Goal: Information Seeking & Learning: Learn about a topic

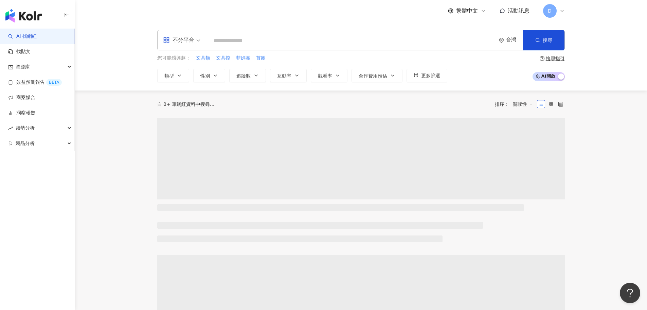
click at [559, 15] on div "D" at bounding box center [554, 11] width 22 height 14
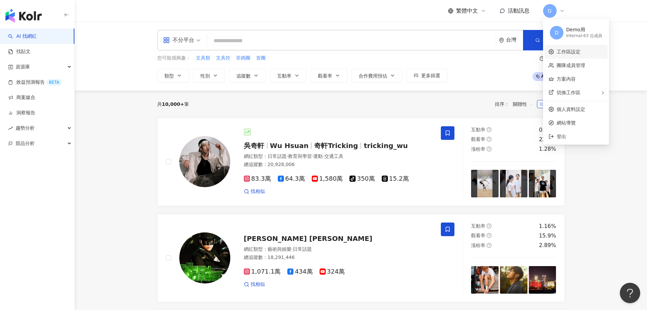
click at [569, 54] on link "工作區設定" at bounding box center [569, 51] width 24 height 5
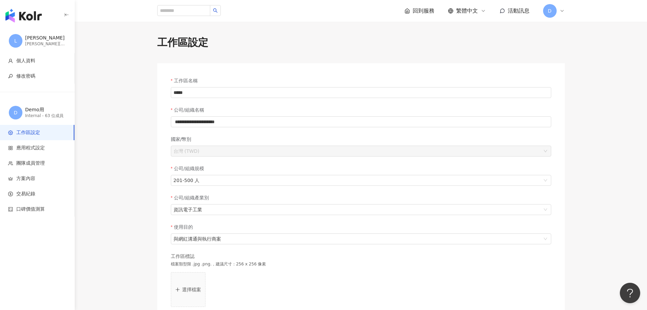
click at [561, 10] on icon at bounding box center [562, 10] width 5 height 5
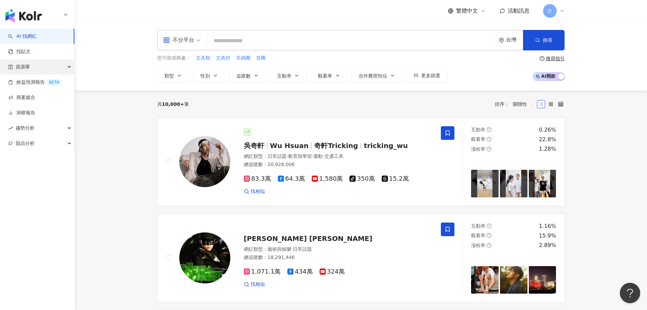
click at [38, 67] on div "資源庫" at bounding box center [37, 66] width 74 height 15
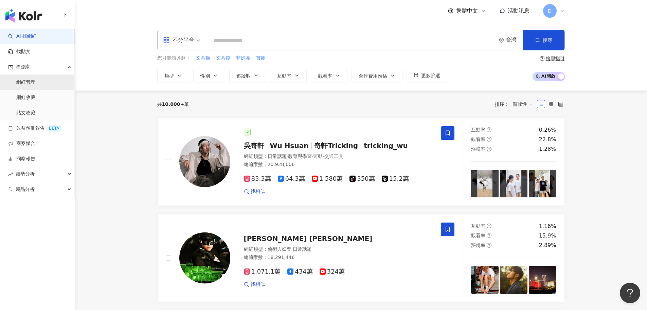
click at [35, 86] on link "網紅管理" at bounding box center [25, 82] width 19 height 7
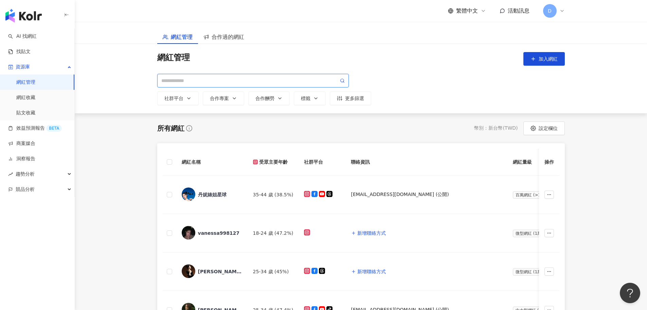
click at [225, 82] on input "search" at bounding box center [249, 80] width 177 height 7
click at [262, 79] on input "search" at bounding box center [249, 80] width 177 height 7
paste input "**********"
click at [344, 82] on icon at bounding box center [342, 80] width 5 height 5
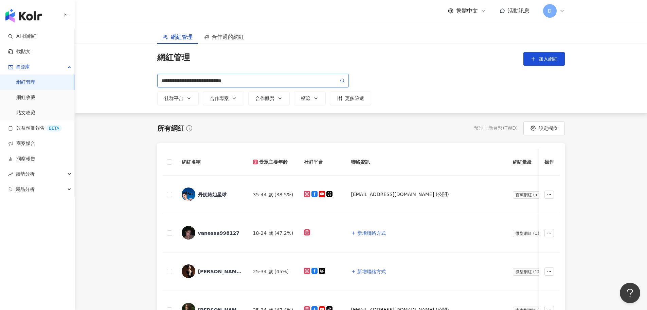
click at [344, 82] on icon at bounding box center [342, 80] width 5 height 5
click at [342, 80] on icon at bounding box center [342, 80] width 5 height 5
type input "**********"
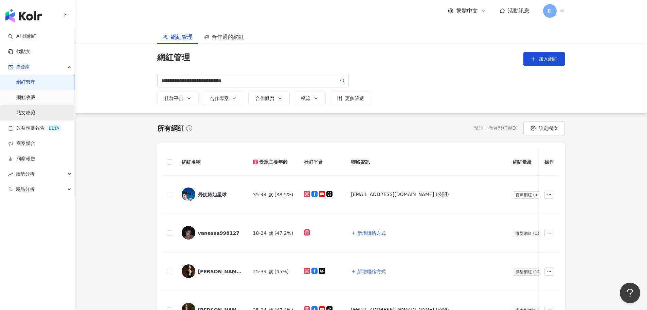
click at [35, 110] on link "貼文收藏" at bounding box center [25, 112] width 19 height 7
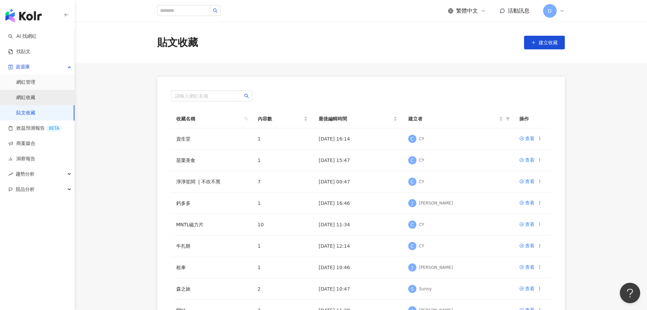
click at [35, 97] on link "網紅收藏" at bounding box center [25, 97] width 19 height 7
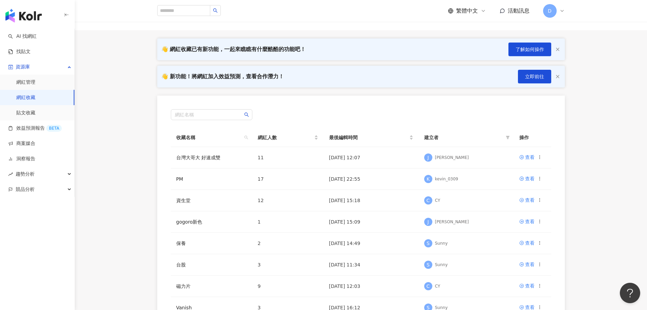
scroll to position [33, 0]
click at [219, 118] on input "search" at bounding box center [211, 114] width 73 height 10
click at [558, 48] on line "button" at bounding box center [558, 49] width 3 height 3
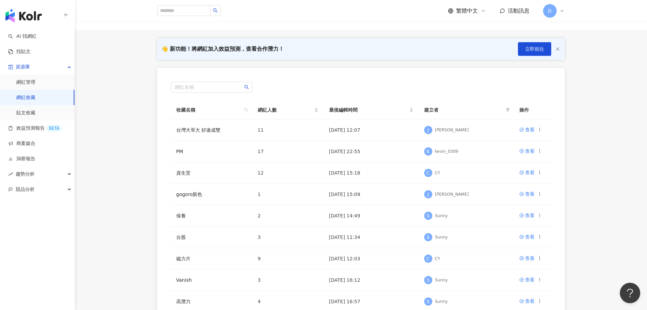
click at [558, 48] on line "button" at bounding box center [558, 49] width 3 height 3
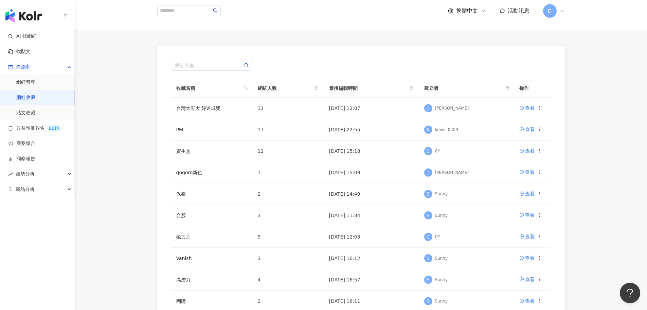
scroll to position [0, 0]
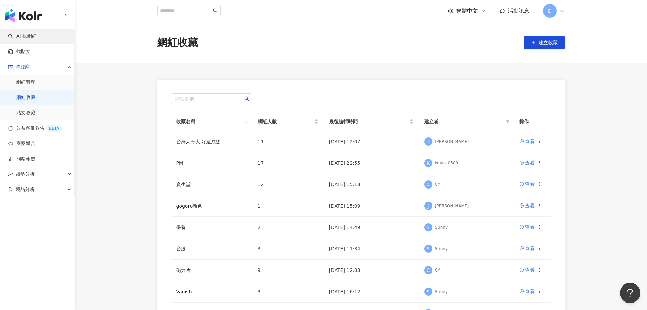
click at [32, 34] on link "AI 找網紅" at bounding box center [22, 36] width 29 height 7
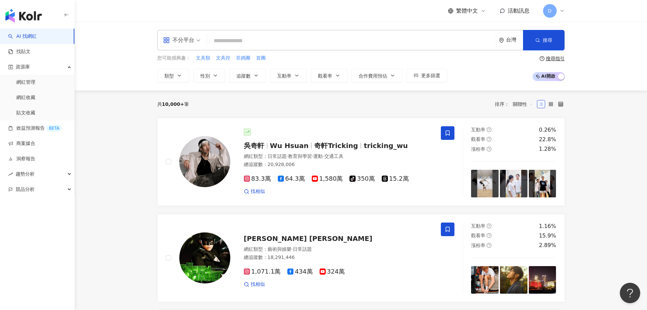
click at [259, 96] on div "共 10,000+ 筆 排序： 關聯性" at bounding box center [361, 103] width 408 height 27
click at [393, 41] on input "search" at bounding box center [351, 40] width 283 height 13
paste input "**********"
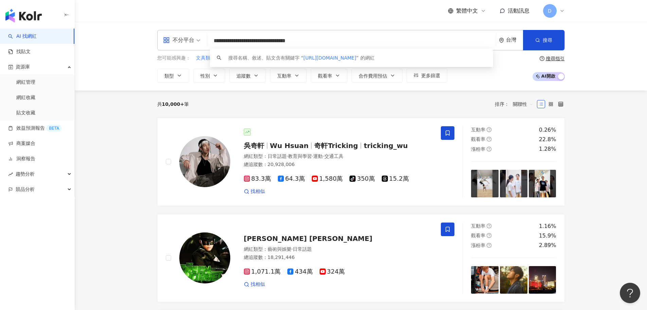
type input "**********"
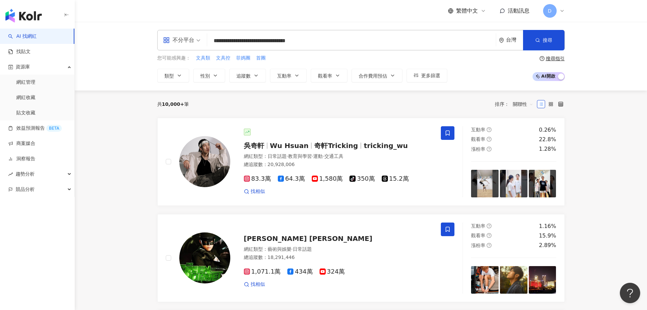
click at [301, 116] on div "共 10,000+ 筆 排序： 關聯性" at bounding box center [361, 103] width 408 height 27
